Goal: Book appointment/travel/reservation

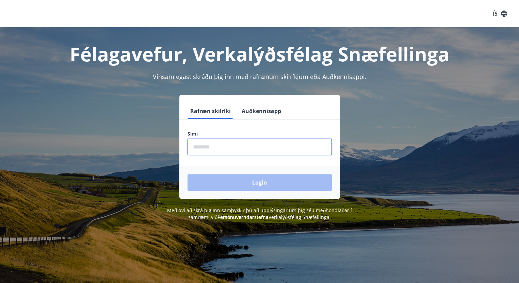
click at [228, 150] on input "phone" at bounding box center [260, 147] width 144 height 17
type input "********"
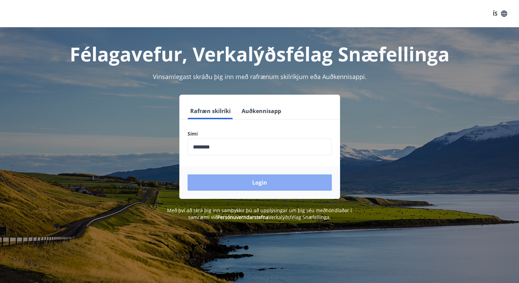
click at [260, 177] on button "Login" at bounding box center [260, 182] width 144 height 16
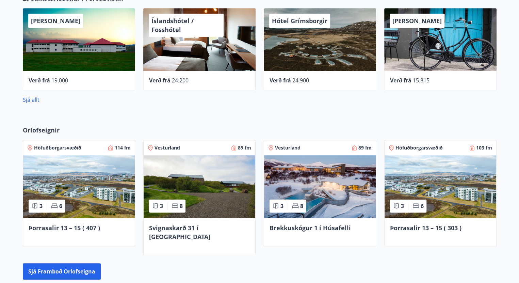
scroll to position [424, 0]
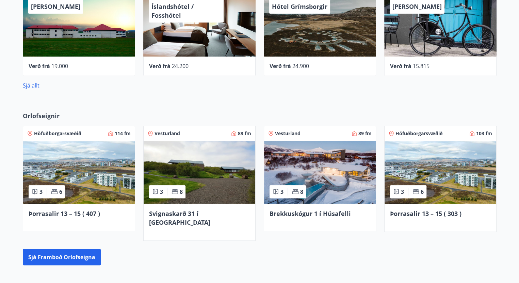
click at [91, 171] on img at bounding box center [79, 172] width 112 height 63
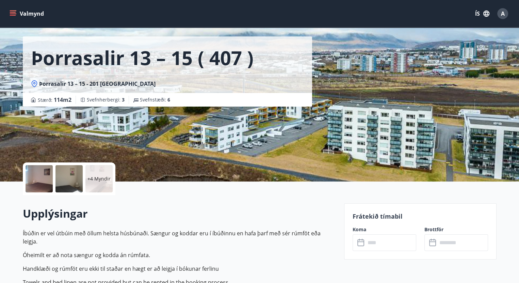
scroll to position [68, 0]
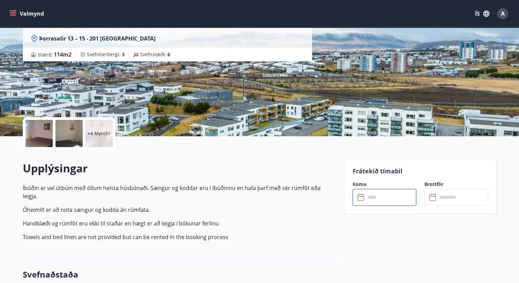
click at [385, 198] on input "text" at bounding box center [391, 197] width 51 height 17
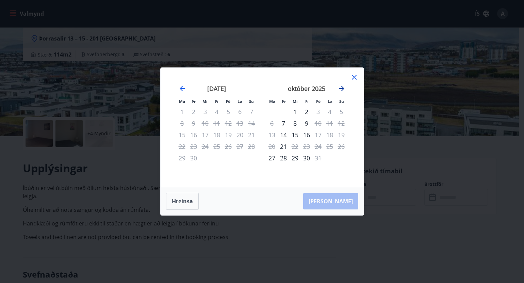
click at [344, 89] on icon "Move forward to switch to the next month." at bounding box center [341, 88] width 5 height 5
click at [179, 88] on icon "Move backward to switch to the previous month." at bounding box center [182, 88] width 8 height 8
click at [353, 76] on icon at bounding box center [354, 77] width 5 height 5
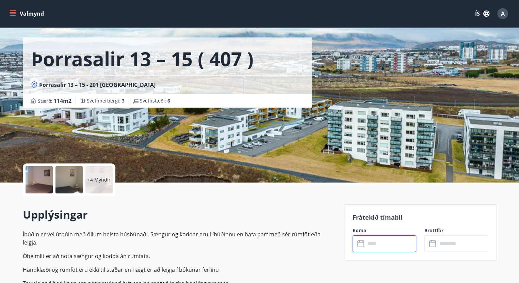
scroll to position [0, 0]
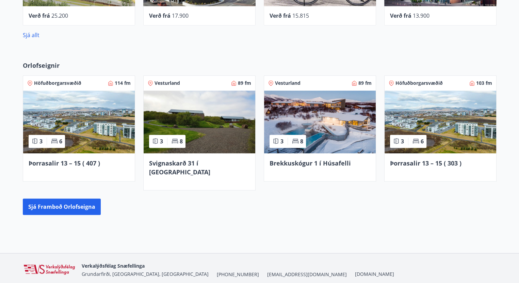
scroll to position [489, 0]
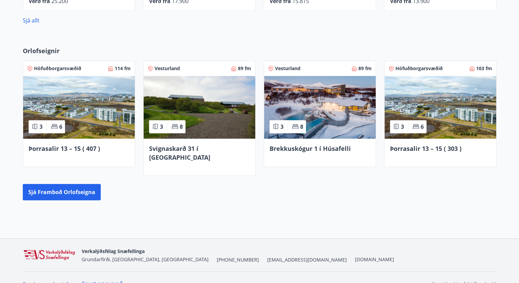
click at [460, 107] on img at bounding box center [441, 107] width 112 height 63
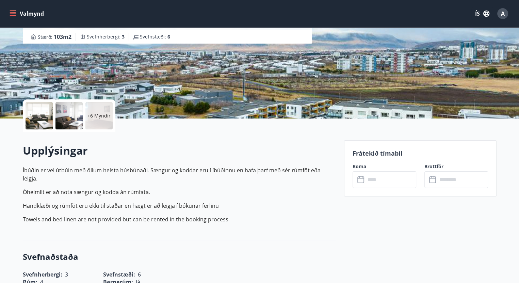
scroll to position [102, 0]
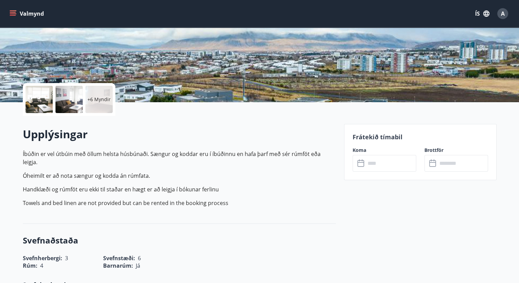
click at [393, 166] on input "text" at bounding box center [391, 163] width 51 height 17
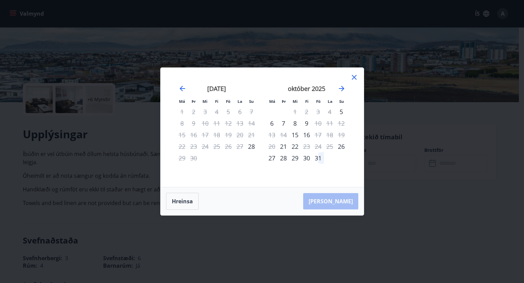
click at [352, 76] on icon at bounding box center [354, 77] width 8 height 8
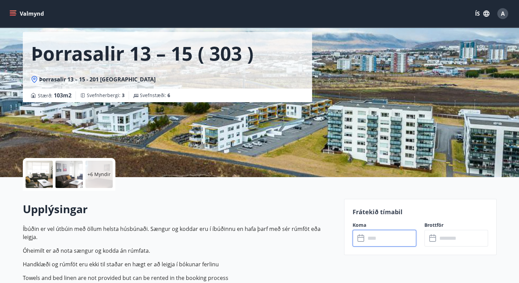
scroll to position [0, 0]
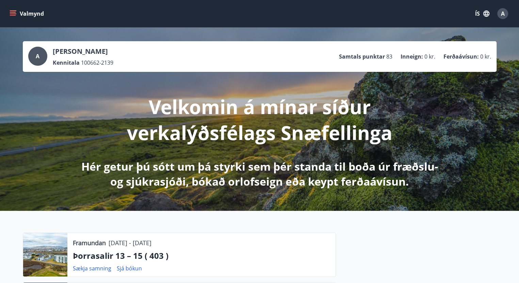
click at [11, 12] on icon "menu" at bounding box center [13, 12] width 6 height 1
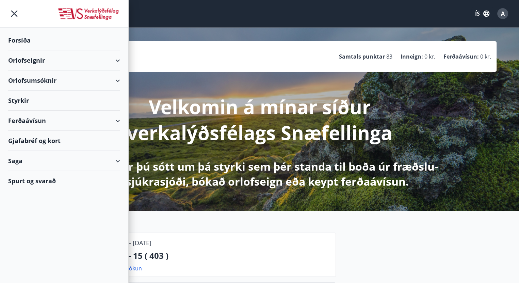
click at [26, 56] on div "Orlofseignir" at bounding box center [64, 60] width 112 height 20
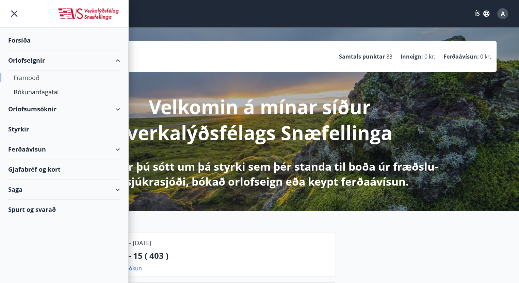
click at [28, 75] on div "Framboð" at bounding box center [64, 77] width 101 height 14
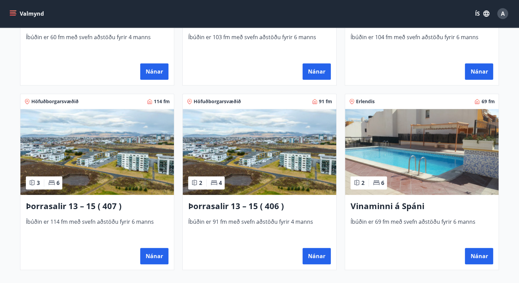
scroll to position [443, 0]
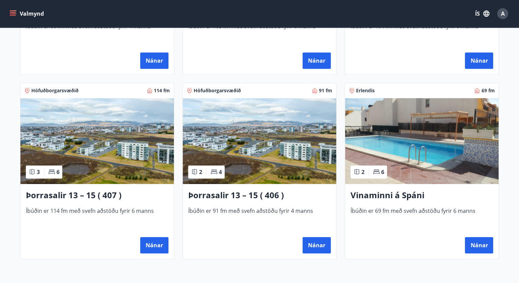
click at [123, 126] on img at bounding box center [97, 141] width 154 height 86
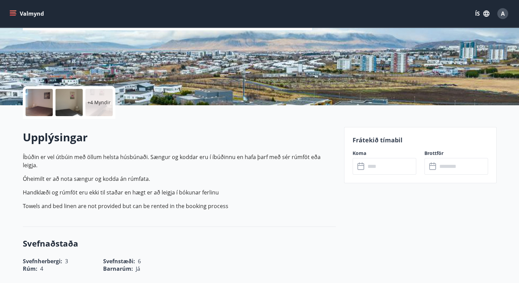
scroll to position [102, 0]
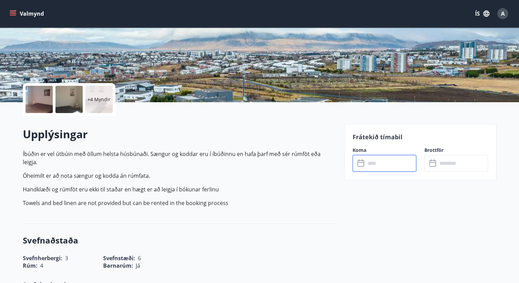
click at [377, 167] on input "text" at bounding box center [391, 163] width 51 height 17
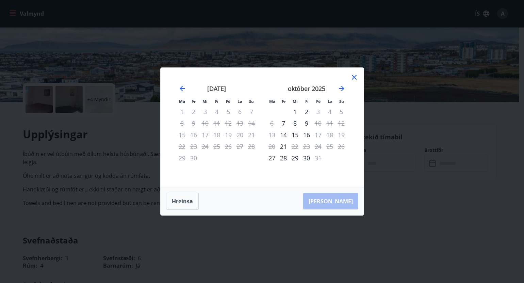
click at [354, 77] on icon at bounding box center [354, 77] width 5 height 5
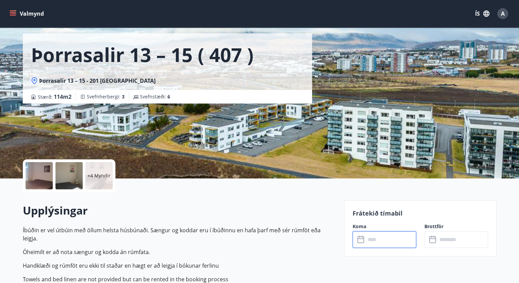
scroll to position [0, 0]
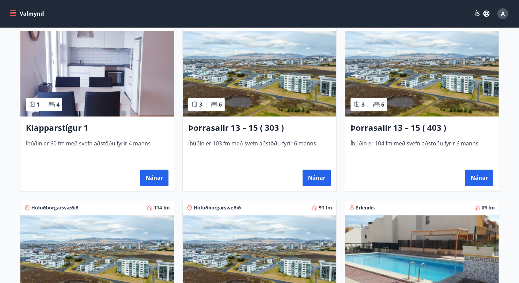
scroll to position [477, 0]
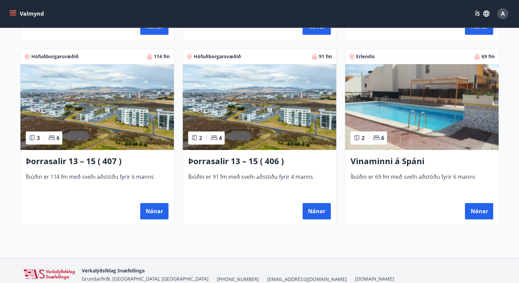
click at [276, 121] on img at bounding box center [260, 107] width 154 height 86
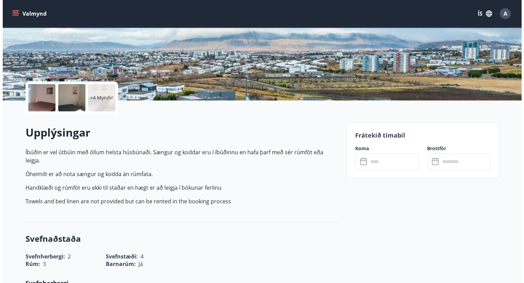
scroll to position [102, 0]
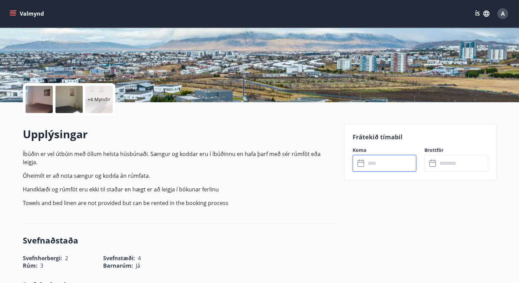
click at [376, 167] on input "text" at bounding box center [391, 163] width 51 height 17
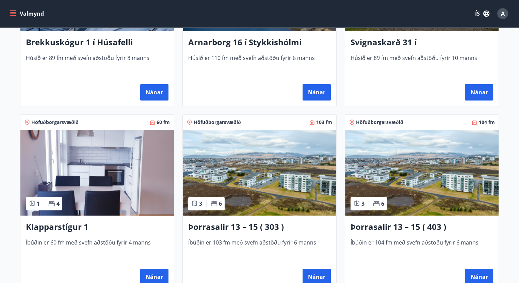
scroll to position [238, 0]
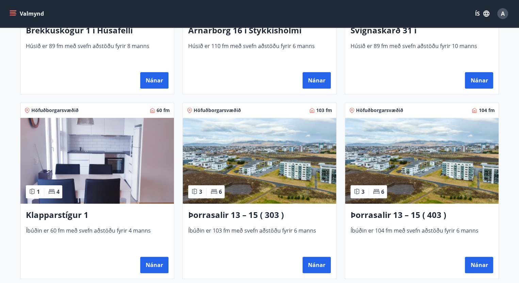
click at [117, 170] on img at bounding box center [97, 161] width 154 height 86
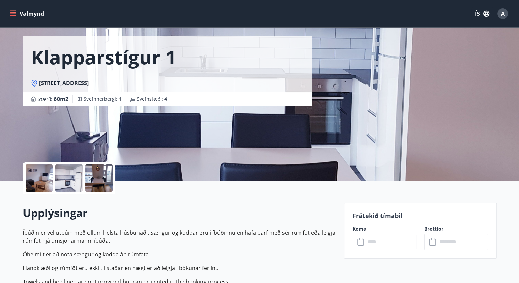
scroll to position [68, 0]
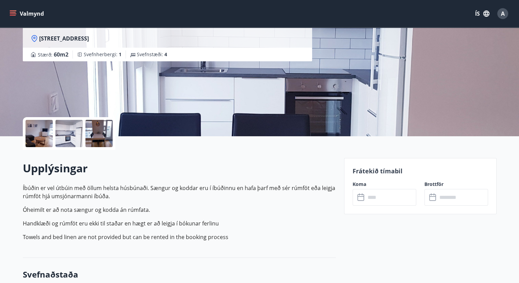
click at [384, 196] on input "text" at bounding box center [391, 197] width 51 height 17
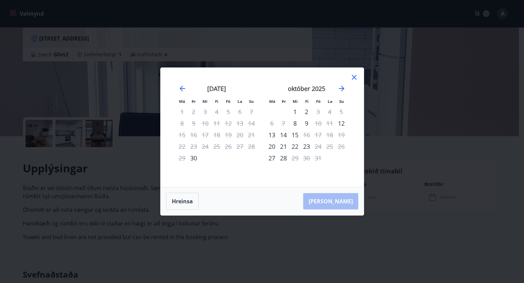
click at [352, 77] on icon at bounding box center [354, 77] width 8 height 8
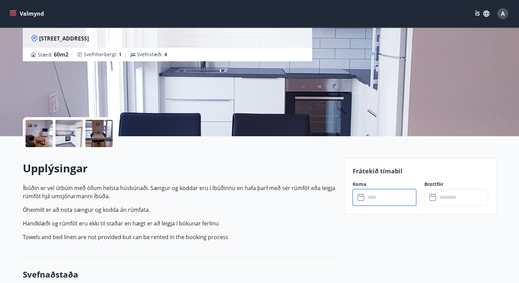
scroll to position [0, 0]
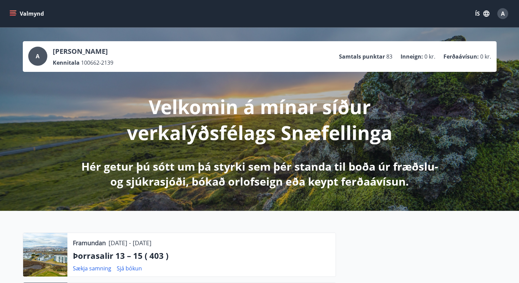
click at [12, 14] on icon "menu" at bounding box center [13, 13] width 7 height 1
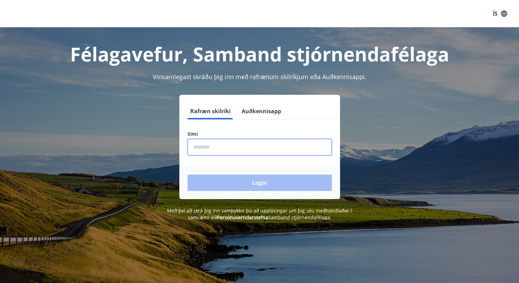
click at [238, 147] on input "phone" at bounding box center [260, 147] width 144 height 17
type input "********"
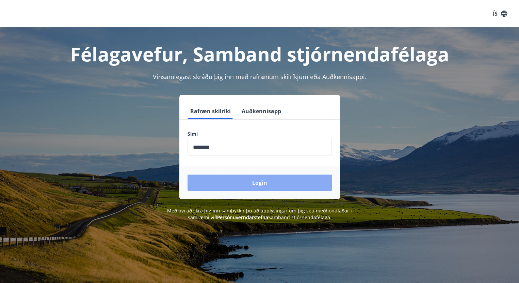
click at [258, 181] on button "Login" at bounding box center [260, 182] width 144 height 16
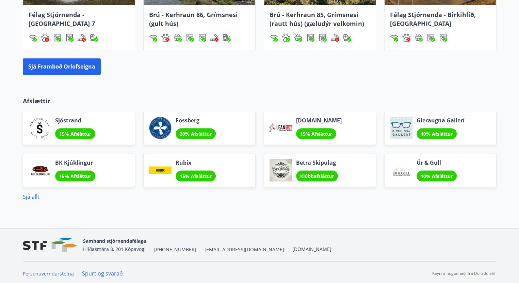
scroll to position [594, 0]
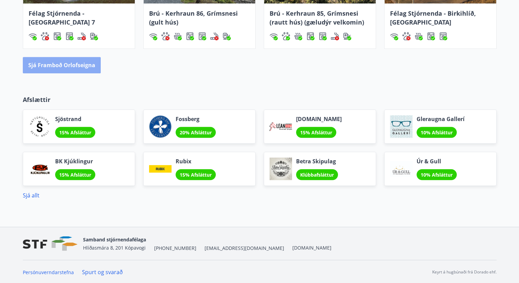
click at [67, 65] on button "Sjá framboð orlofseigna" at bounding box center [62, 65] width 78 height 16
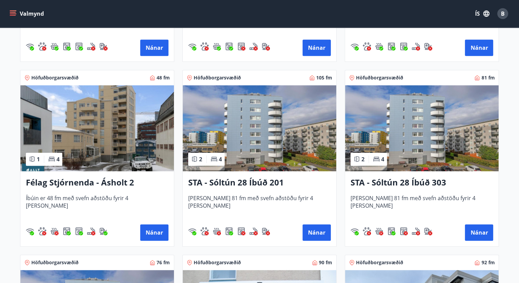
scroll to position [647, 0]
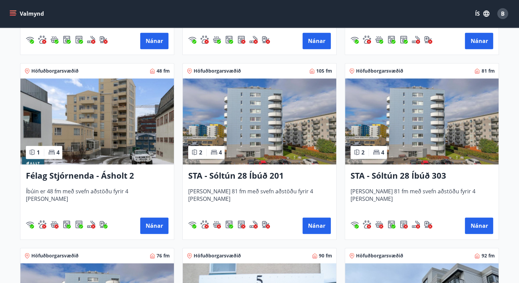
click at [111, 123] on img at bounding box center [97, 121] width 154 height 86
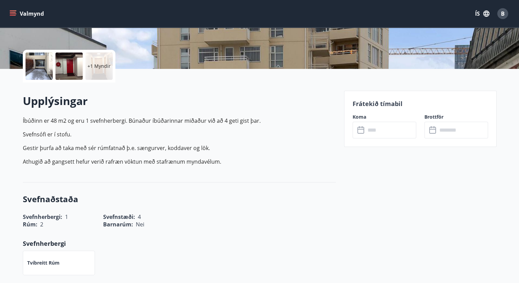
scroll to position [136, 0]
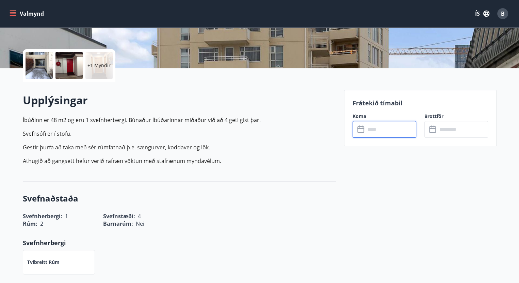
click at [379, 131] on input "text" at bounding box center [391, 129] width 51 height 17
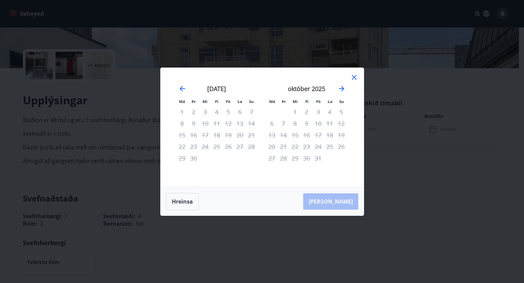
click at [355, 77] on icon at bounding box center [354, 77] width 5 height 5
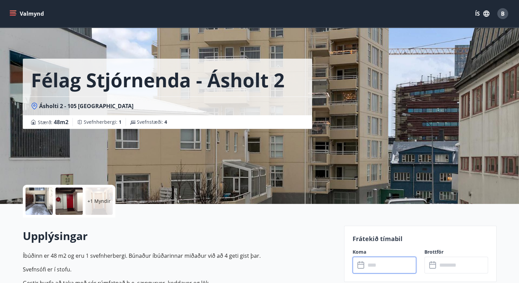
scroll to position [0, 0]
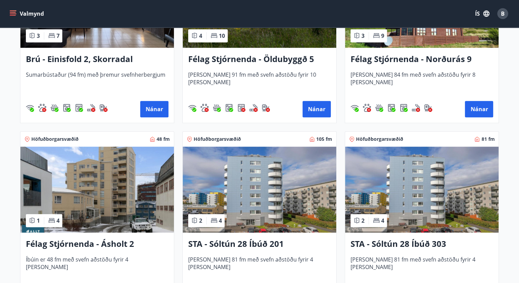
scroll to position [647, 0]
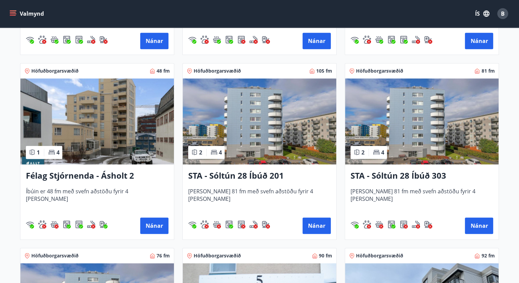
click at [259, 127] on img at bounding box center [260, 121] width 154 height 86
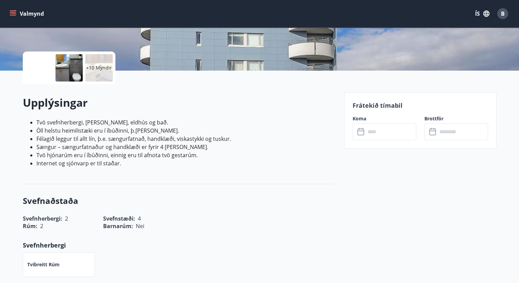
scroll to position [102, 0]
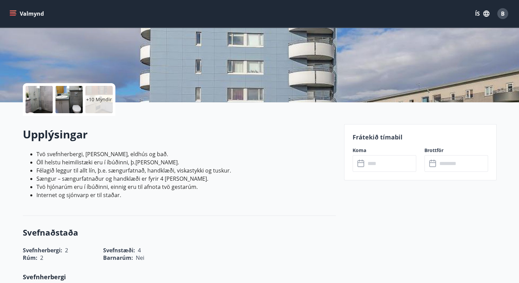
click at [376, 164] on input "text" at bounding box center [391, 163] width 51 height 17
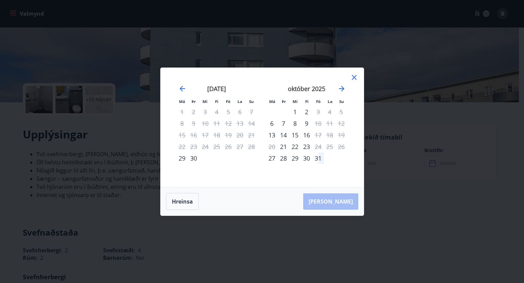
click at [352, 74] on icon at bounding box center [354, 77] width 8 height 8
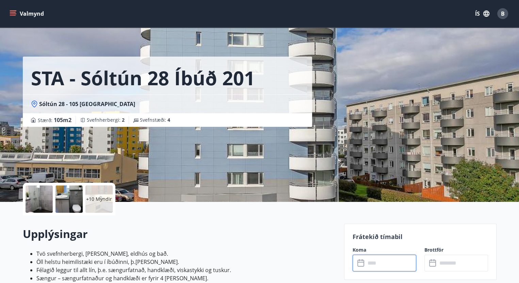
scroll to position [0, 0]
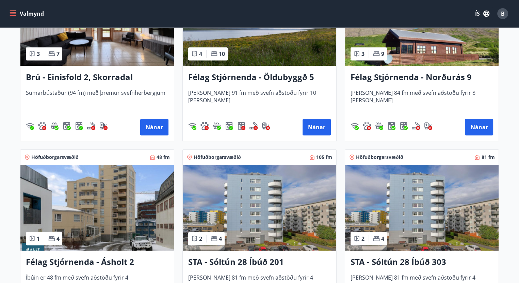
scroll to position [579, 0]
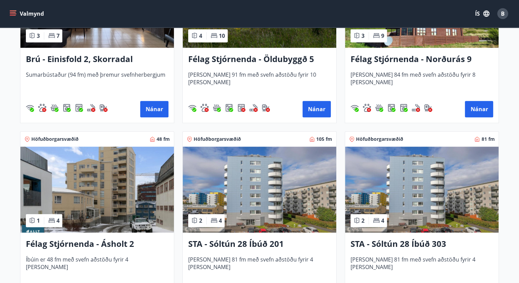
click at [421, 200] on img at bounding box center [422, 189] width 154 height 86
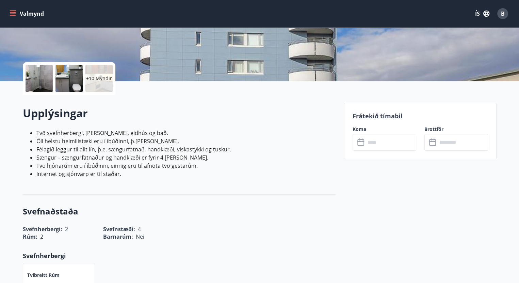
scroll to position [136, 0]
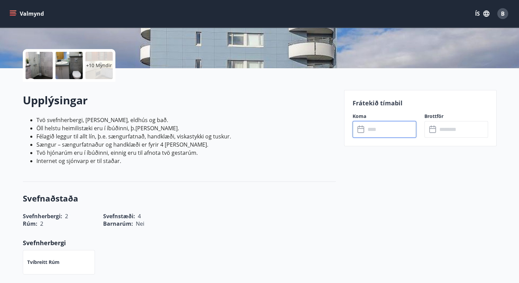
click at [377, 127] on input "text" at bounding box center [391, 129] width 51 height 17
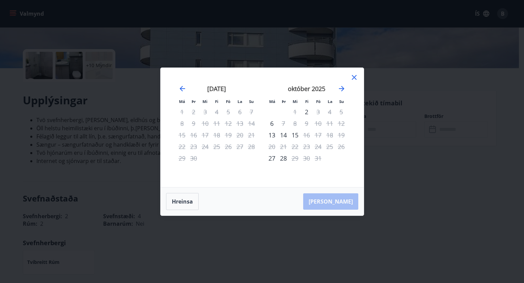
click at [354, 73] on div "Má Þr Mi Fi Fö La Su Má Þr Mi Fi Fö La Su [DATE] 1 2 3 4 5 6 7 8 9 10 11 12 13 …" at bounding box center [262, 127] width 203 height 119
click at [354, 76] on icon at bounding box center [354, 77] width 8 height 8
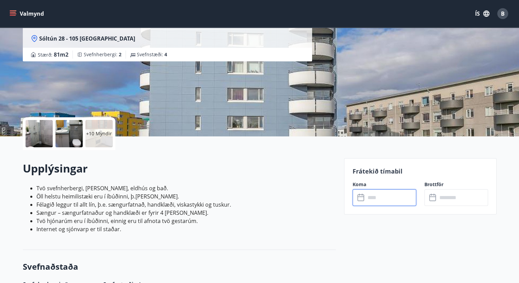
scroll to position [0, 0]
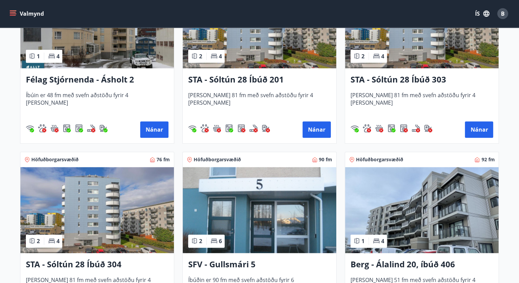
scroll to position [817, 0]
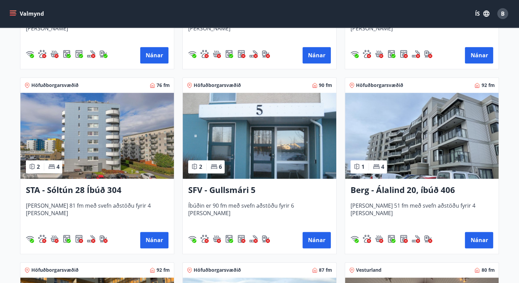
click at [111, 135] on img at bounding box center [97, 136] width 154 height 86
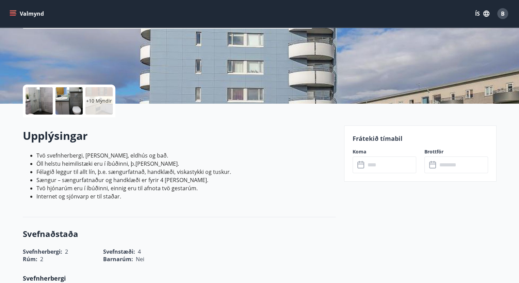
scroll to position [102, 0]
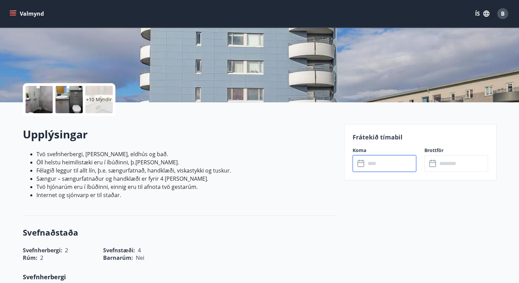
click at [389, 163] on input "text" at bounding box center [391, 163] width 51 height 17
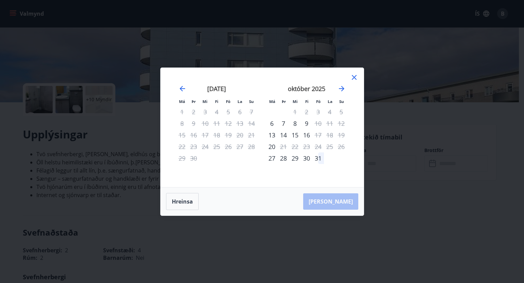
click at [354, 77] on icon at bounding box center [354, 77] width 5 height 5
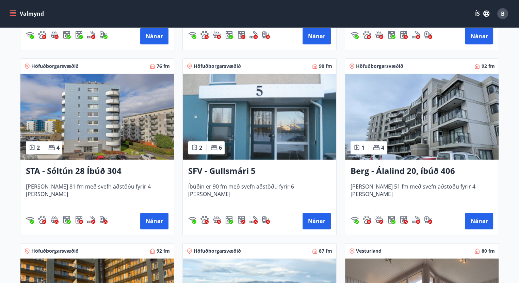
scroll to position [851, 0]
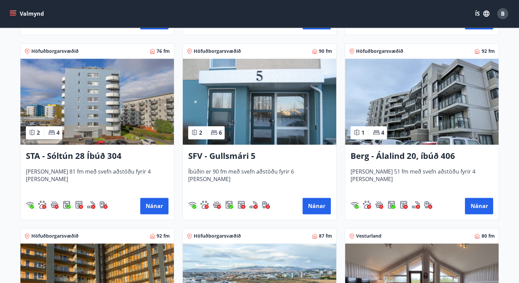
click at [282, 116] on img at bounding box center [260, 102] width 154 height 86
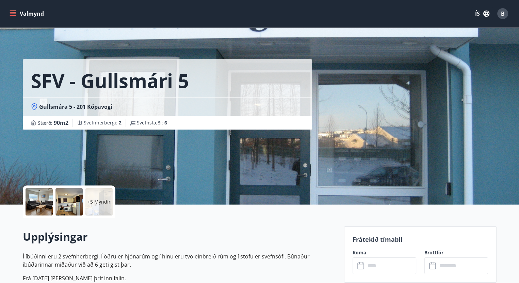
click at [390, 261] on input "text" at bounding box center [391, 265] width 51 height 17
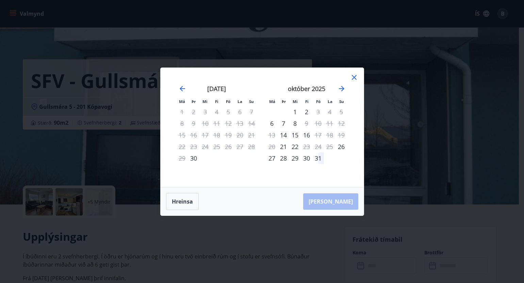
click at [354, 73] on icon at bounding box center [354, 77] width 8 height 8
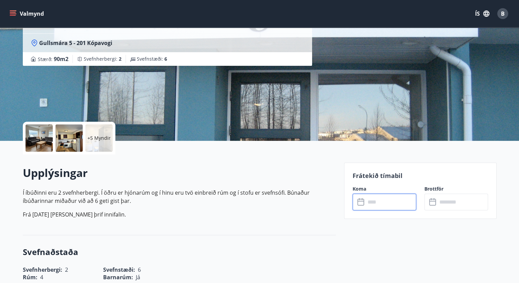
scroll to position [68, 0]
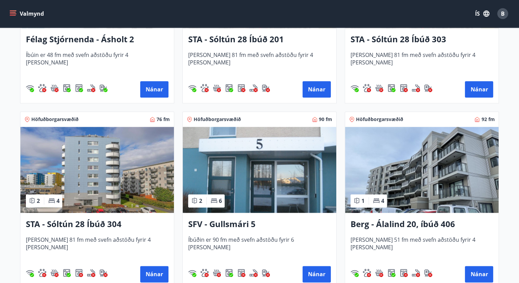
scroll to position [817, 0]
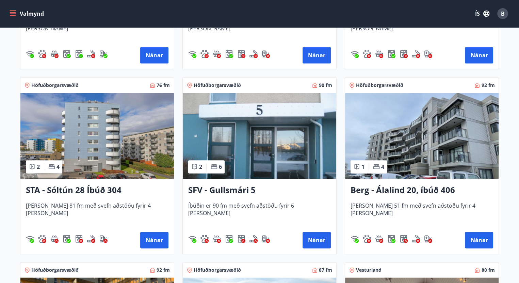
click at [437, 143] on img at bounding box center [422, 136] width 154 height 86
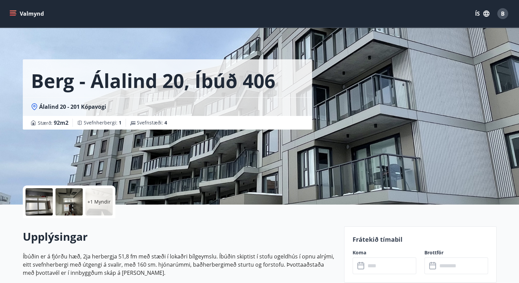
scroll to position [34, 0]
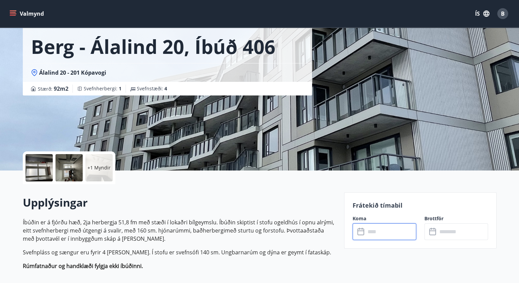
click at [381, 232] on input "text" at bounding box center [391, 231] width 51 height 17
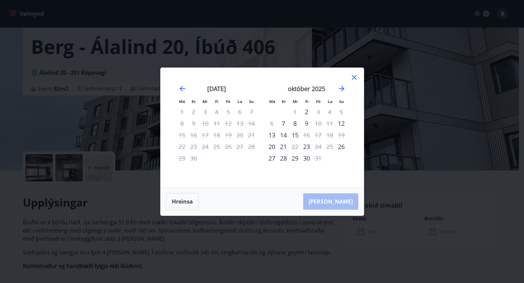
click at [354, 75] on icon at bounding box center [354, 77] width 8 height 8
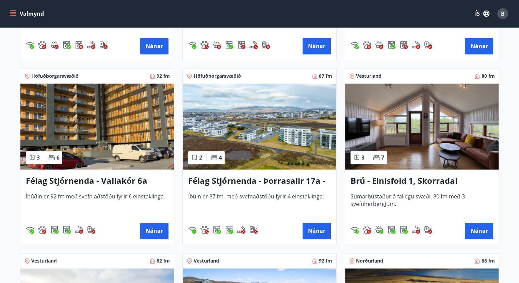
scroll to position [1022, 0]
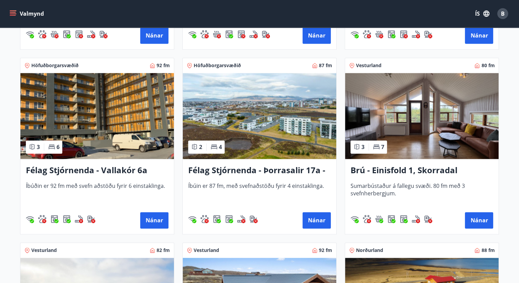
click at [115, 116] on img at bounding box center [97, 116] width 154 height 86
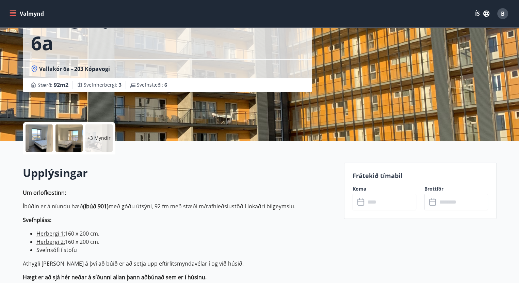
scroll to position [68, 0]
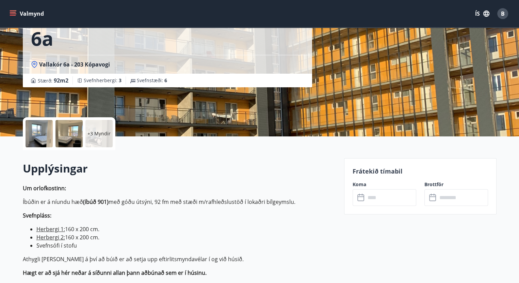
click at [389, 198] on input "text" at bounding box center [391, 197] width 51 height 17
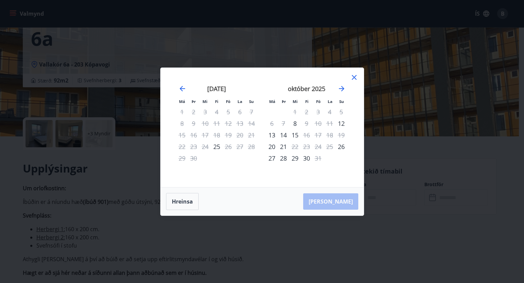
click at [356, 77] on icon at bounding box center [354, 77] width 8 height 8
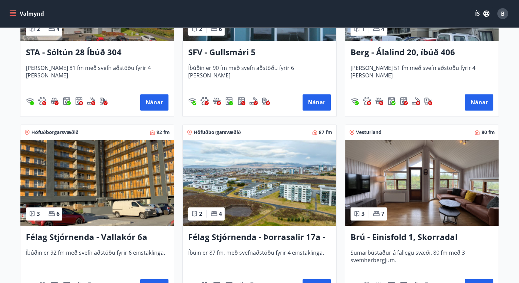
scroll to position [987, 0]
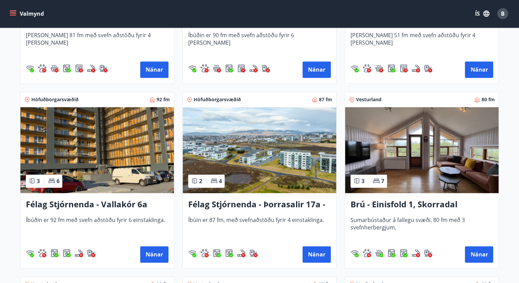
click at [271, 158] on img at bounding box center [260, 150] width 154 height 86
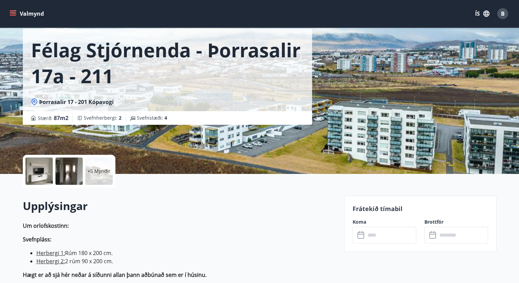
scroll to position [136, 0]
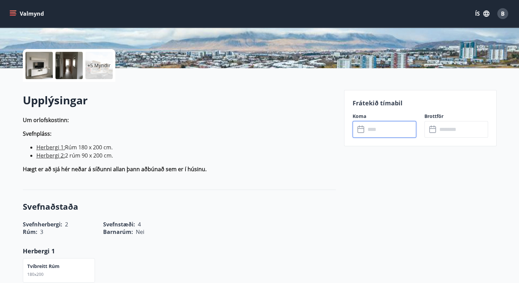
click at [387, 129] on input "text" at bounding box center [391, 129] width 51 height 17
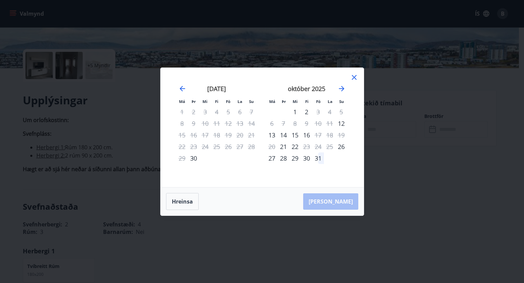
click at [355, 75] on icon at bounding box center [354, 77] width 8 height 8
